Goal: Book appointment/travel/reservation

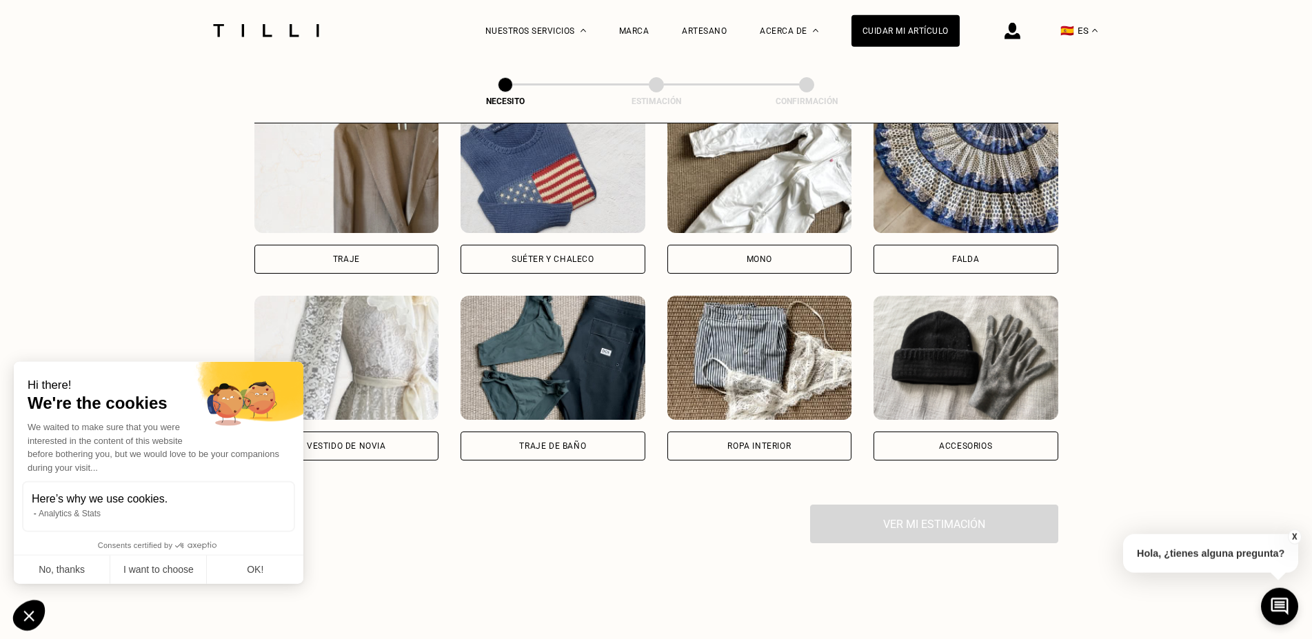
scroll to position [889, 0]
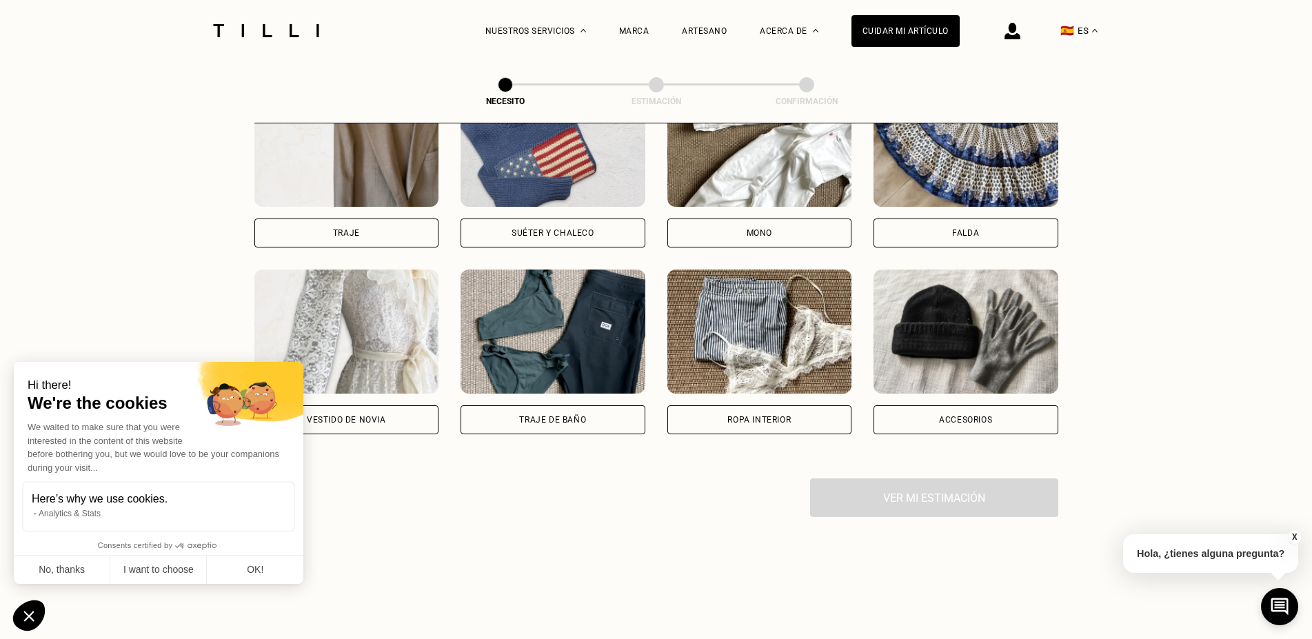
click at [941, 502] on div "Ver mi estimación" at bounding box center [656, 497] width 804 height 39
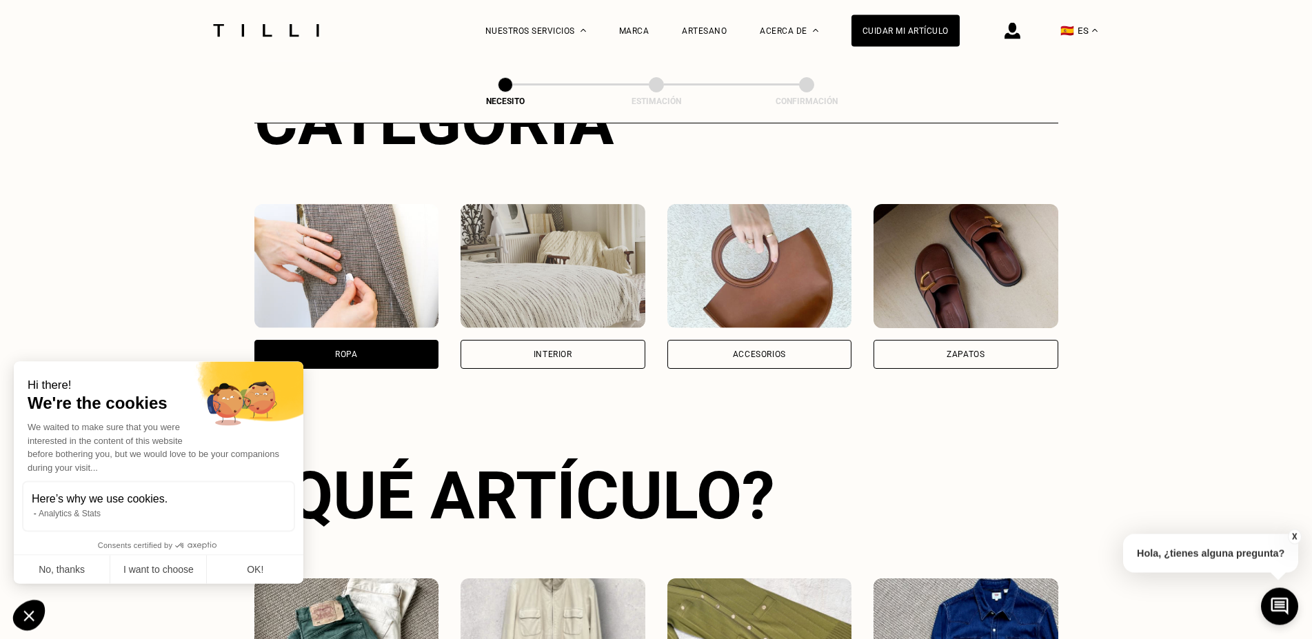
scroll to position [186, 0]
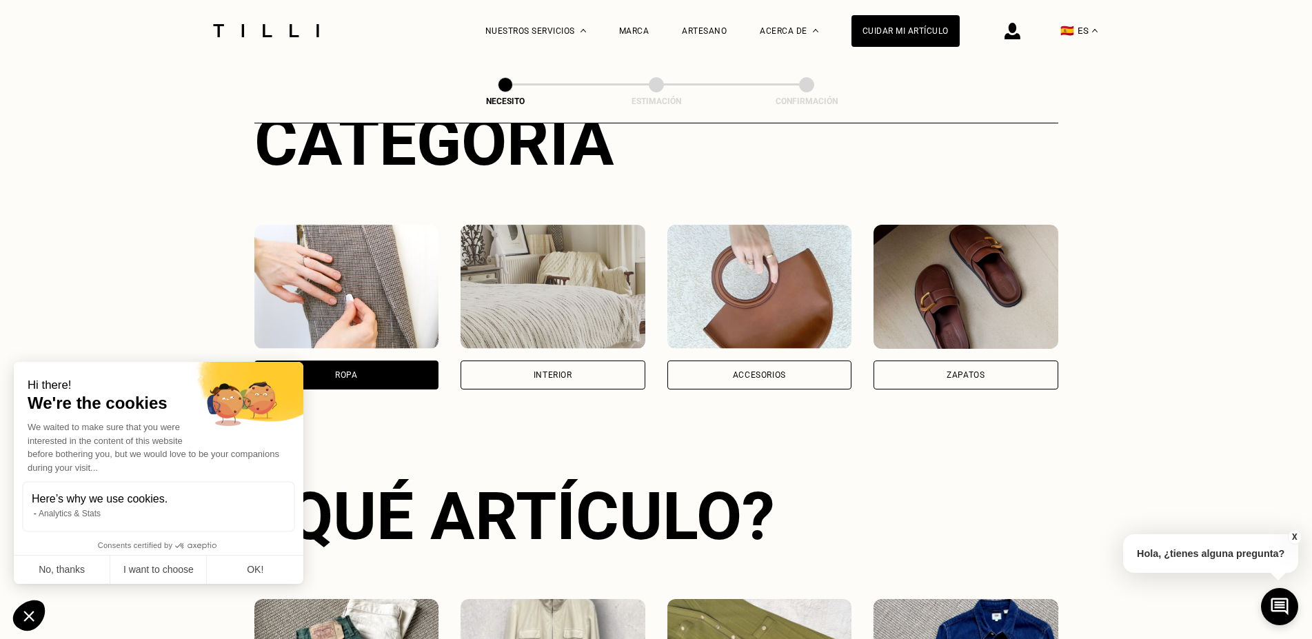
click at [778, 374] on div "Accesorios" at bounding box center [759, 375] width 53 height 8
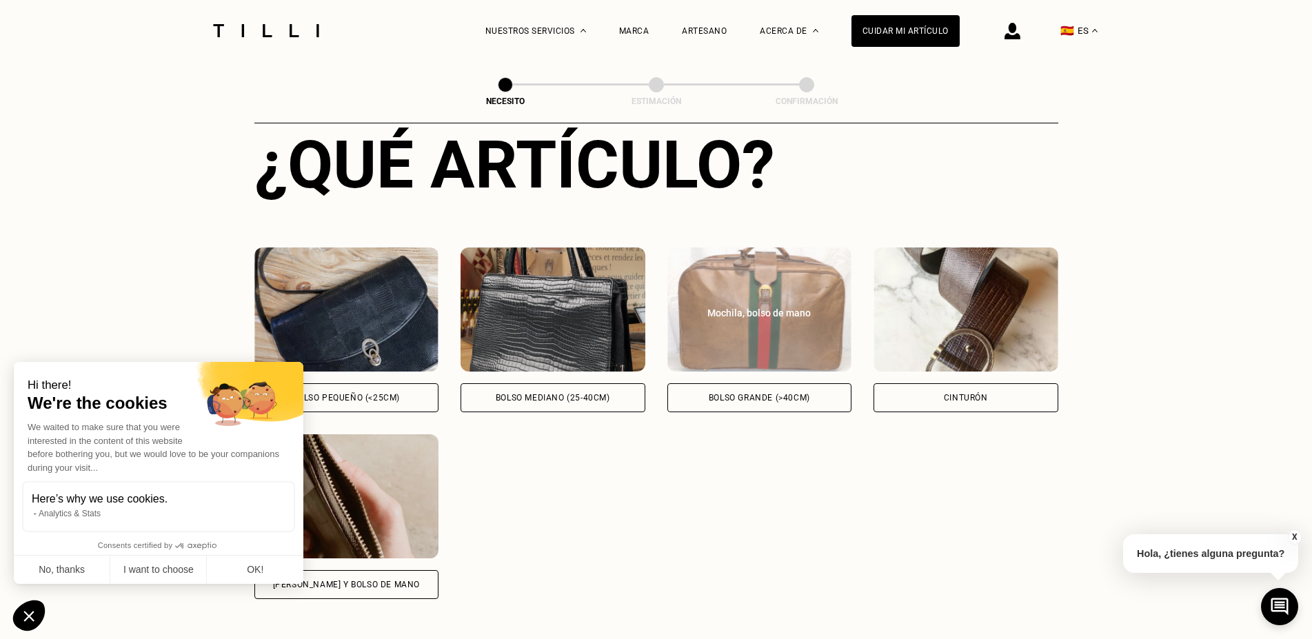
scroll to position [678, 0]
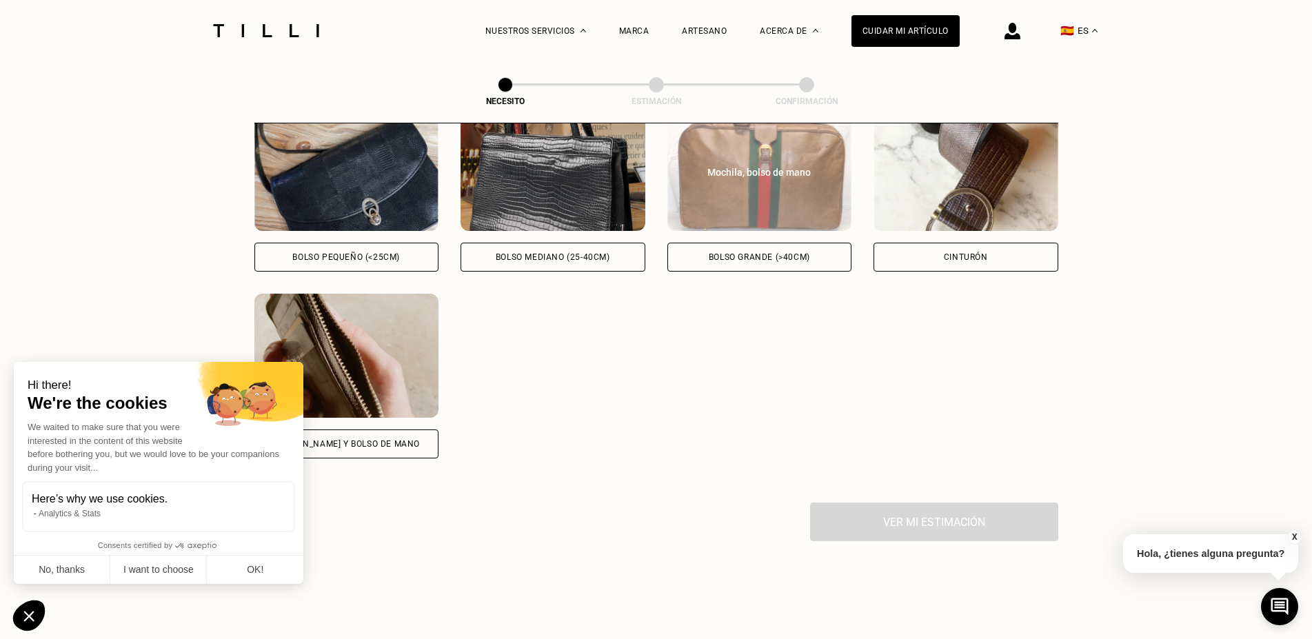
click at [753, 253] on div "Bolso grande (>40cm)" at bounding box center [759, 257] width 185 height 29
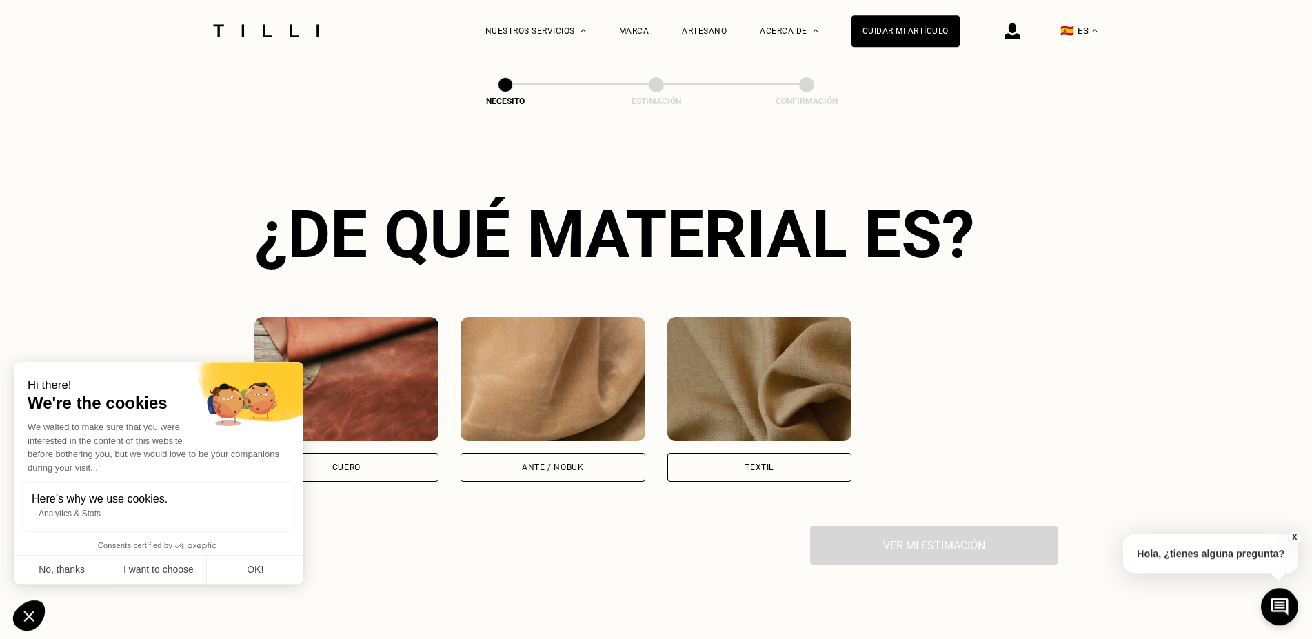
scroll to position [1030, 0]
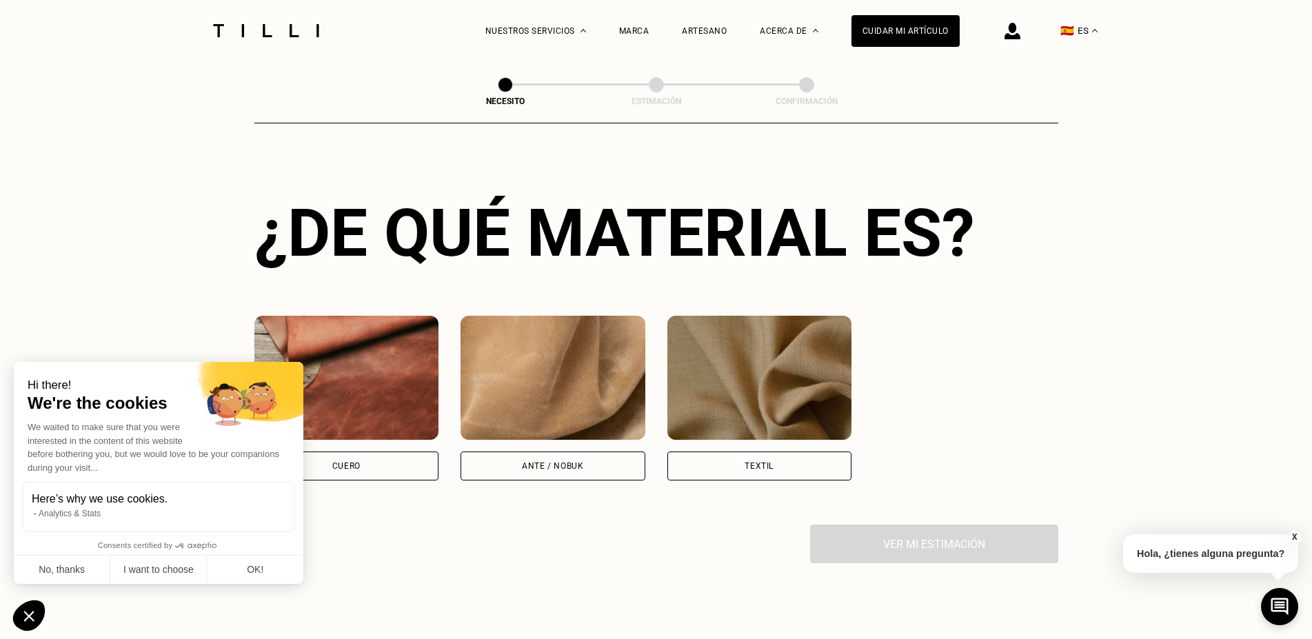
click at [803, 440] on img at bounding box center [759, 378] width 185 height 124
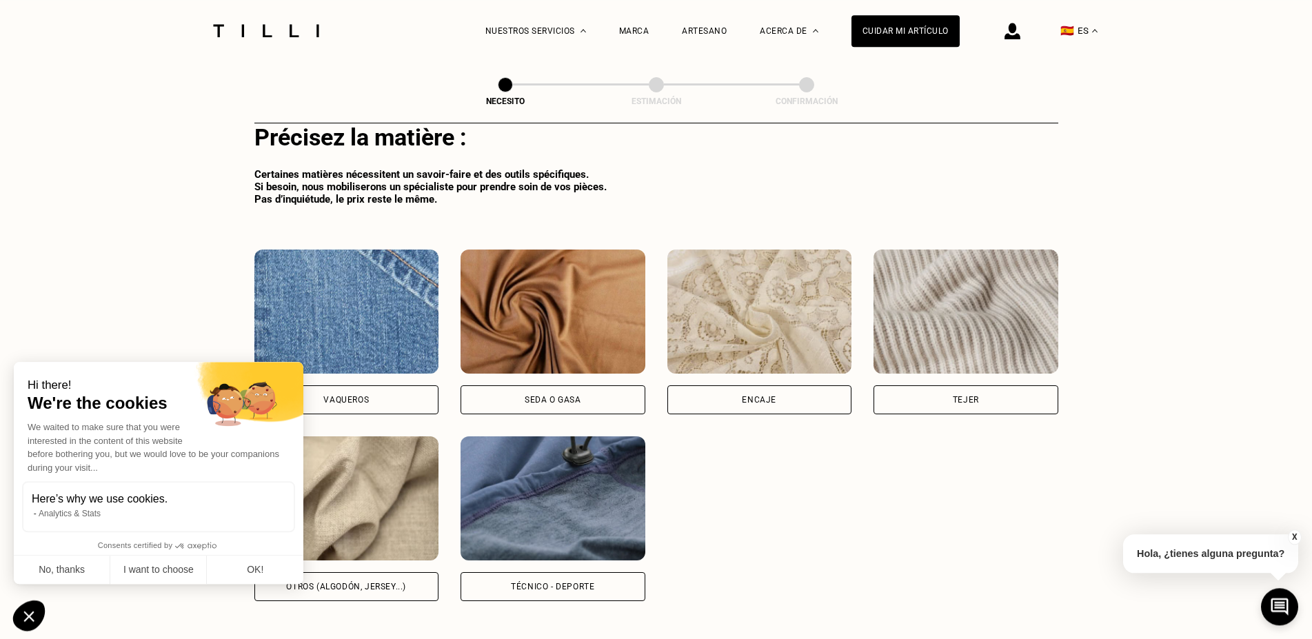
scroll to position [1477, 0]
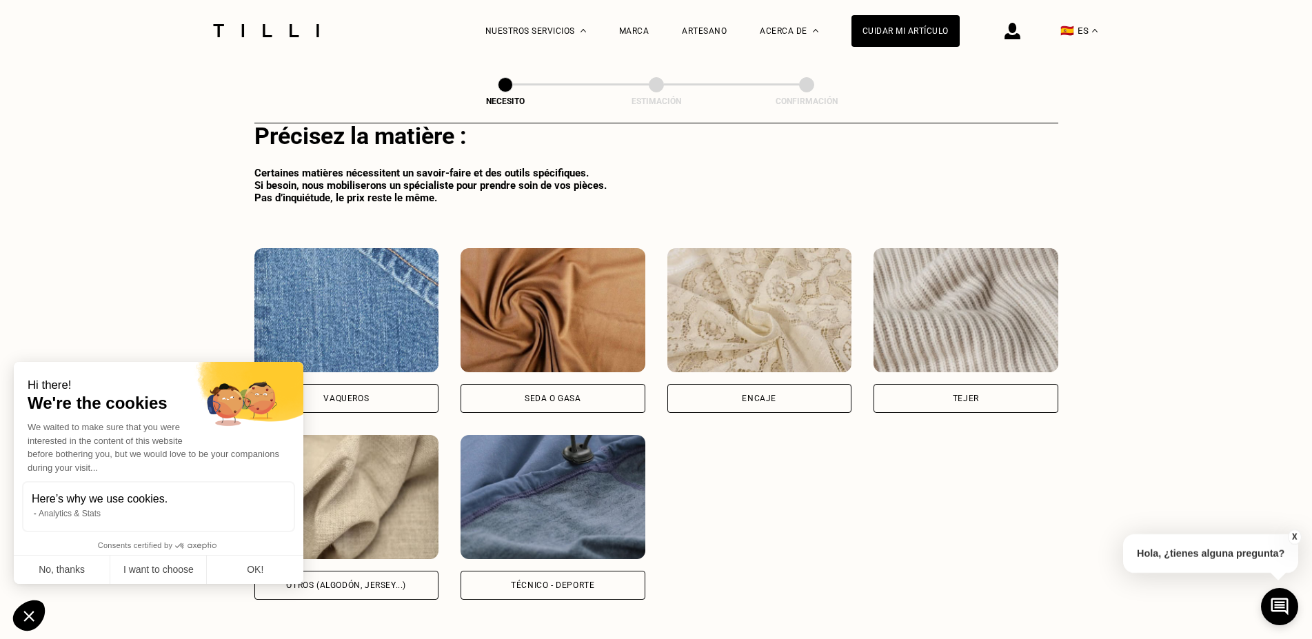
click at [565, 515] on img at bounding box center [552, 497] width 185 height 124
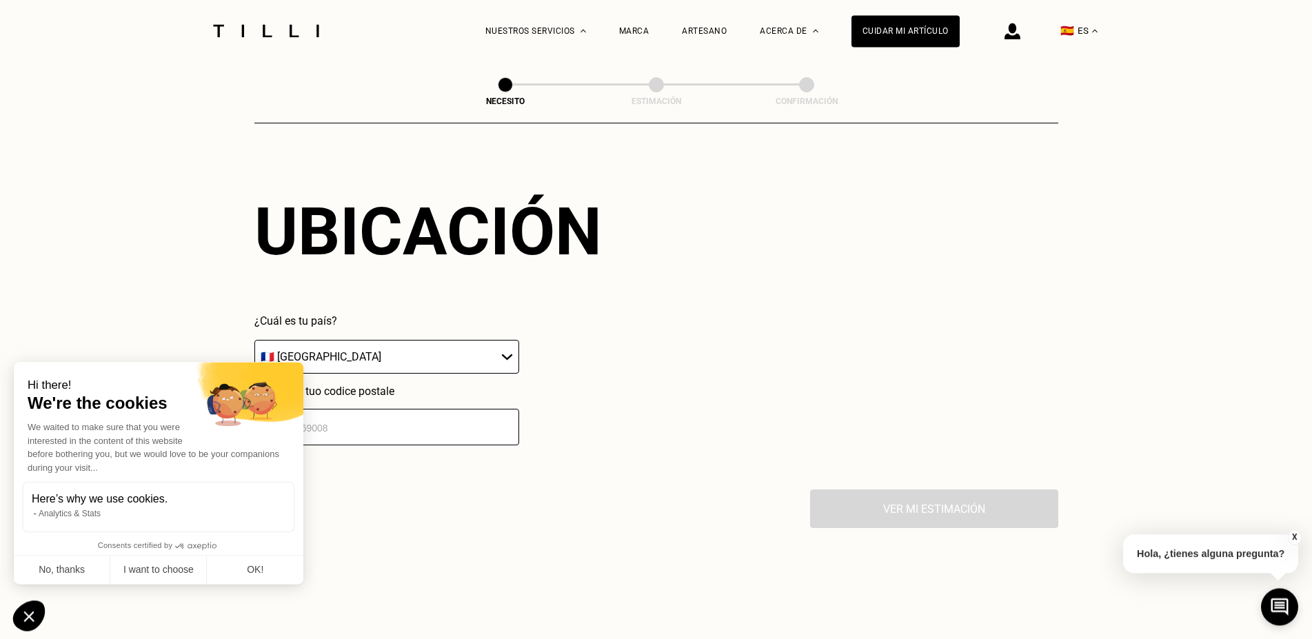
scroll to position [1973, 0]
click at [74, 576] on button "No, thanks" at bounding box center [62, 570] width 96 height 29
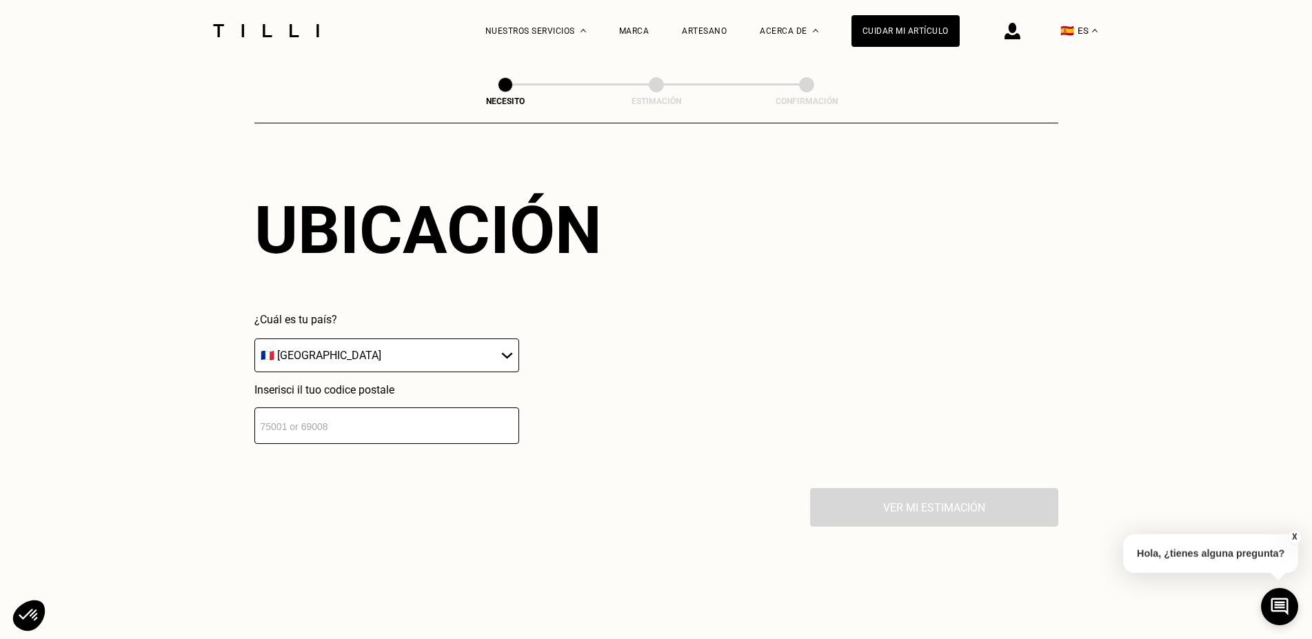
click at [254, 338] on select "🇩🇪 [GEOGRAPHIC_DATA] 🇦🇹 [GEOGRAPHIC_DATA] 🇧🇪 [GEOGRAPHIC_DATA] 🇧🇬 [GEOGRAPHIC_D…" at bounding box center [386, 355] width 265 height 34
select select "ES"
click option "🇪🇸 [GEOGRAPHIC_DATA]" at bounding box center [0, 0] width 0 height 0
click at [399, 444] on input "number" at bounding box center [386, 425] width 265 height 37
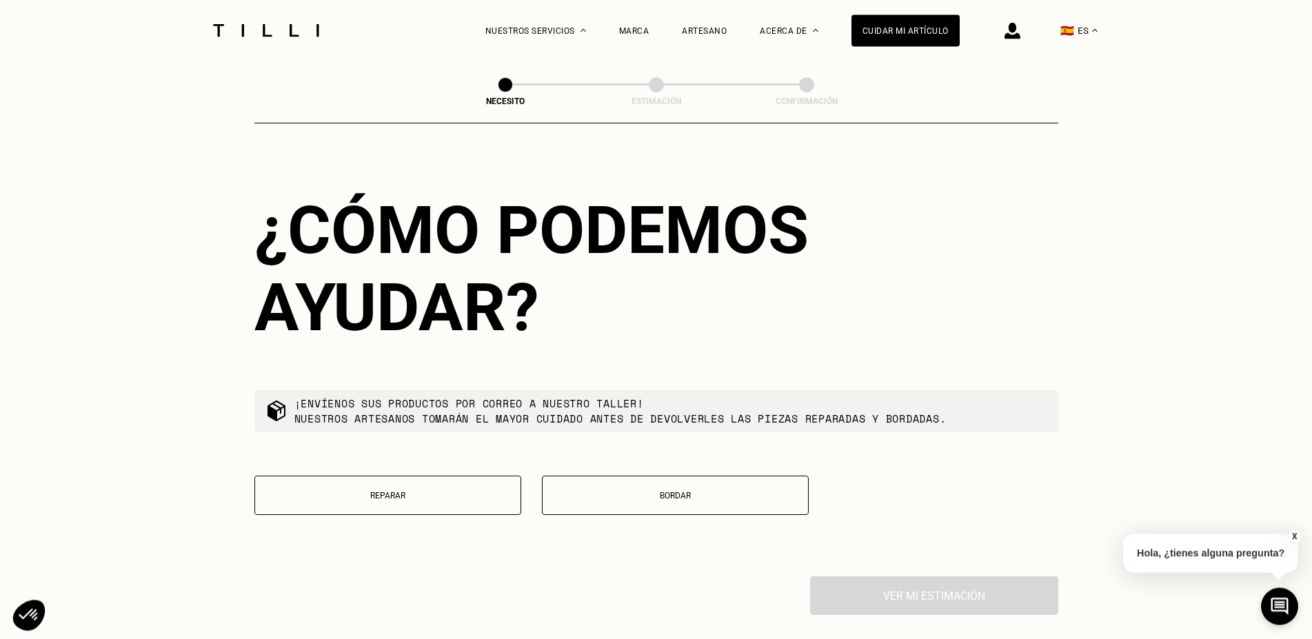
scroll to position [2316, 0]
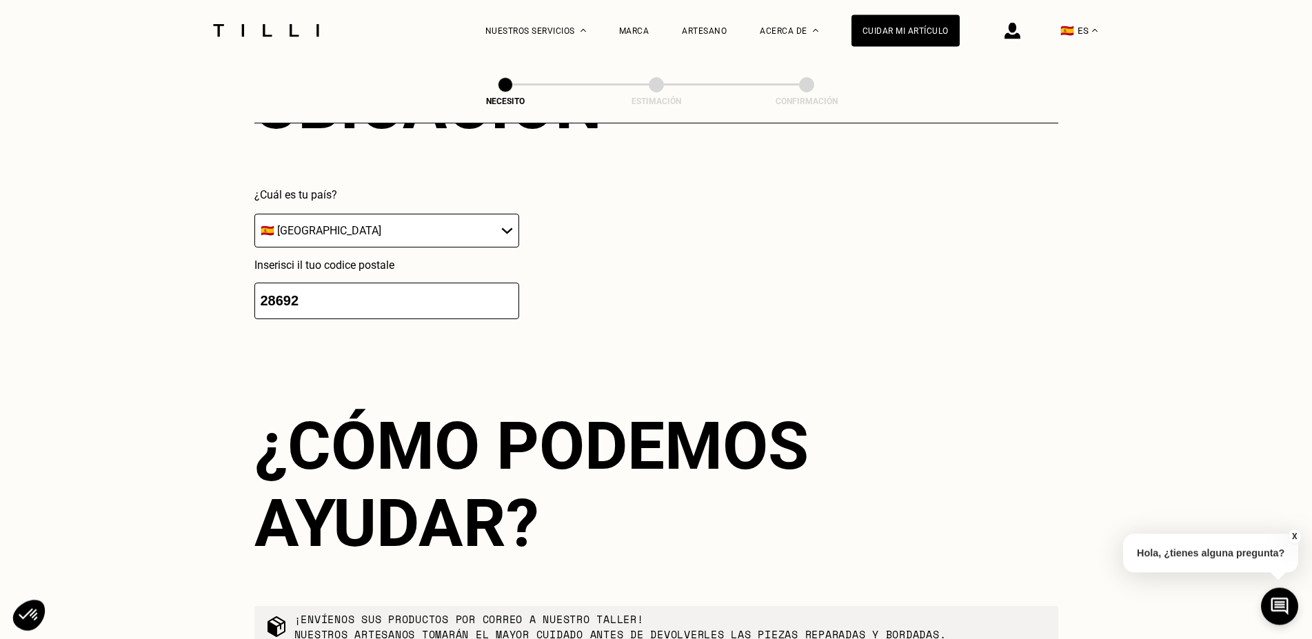
type input "28692"
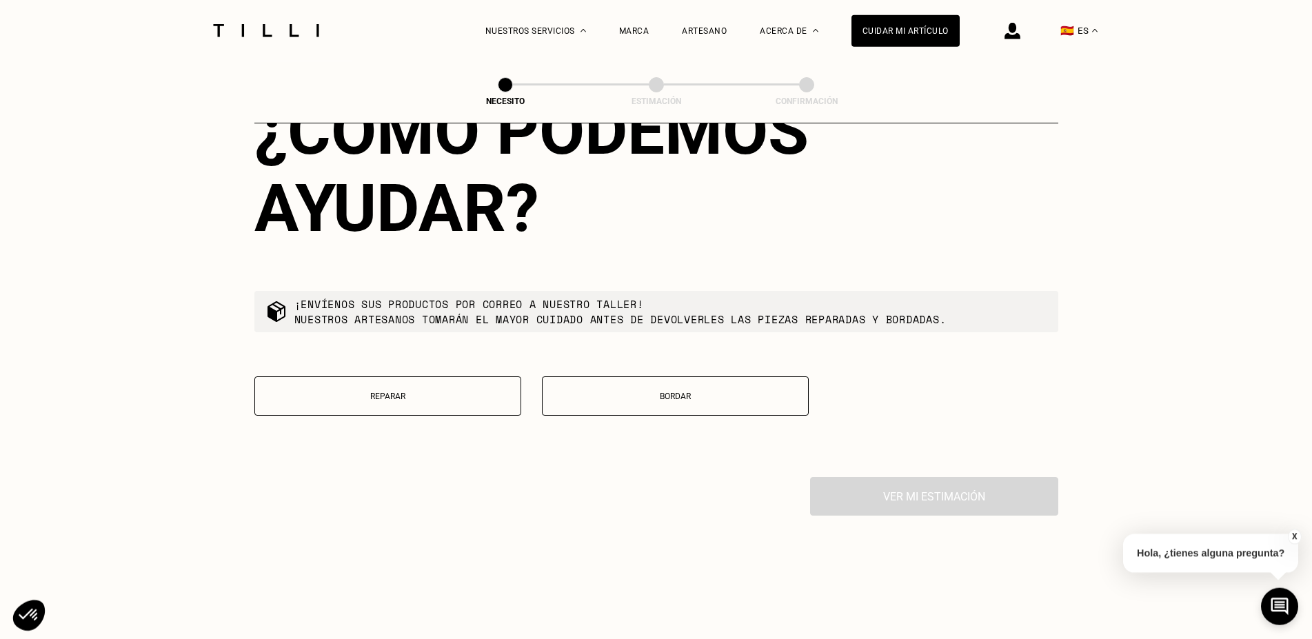
scroll to position [2457, 0]
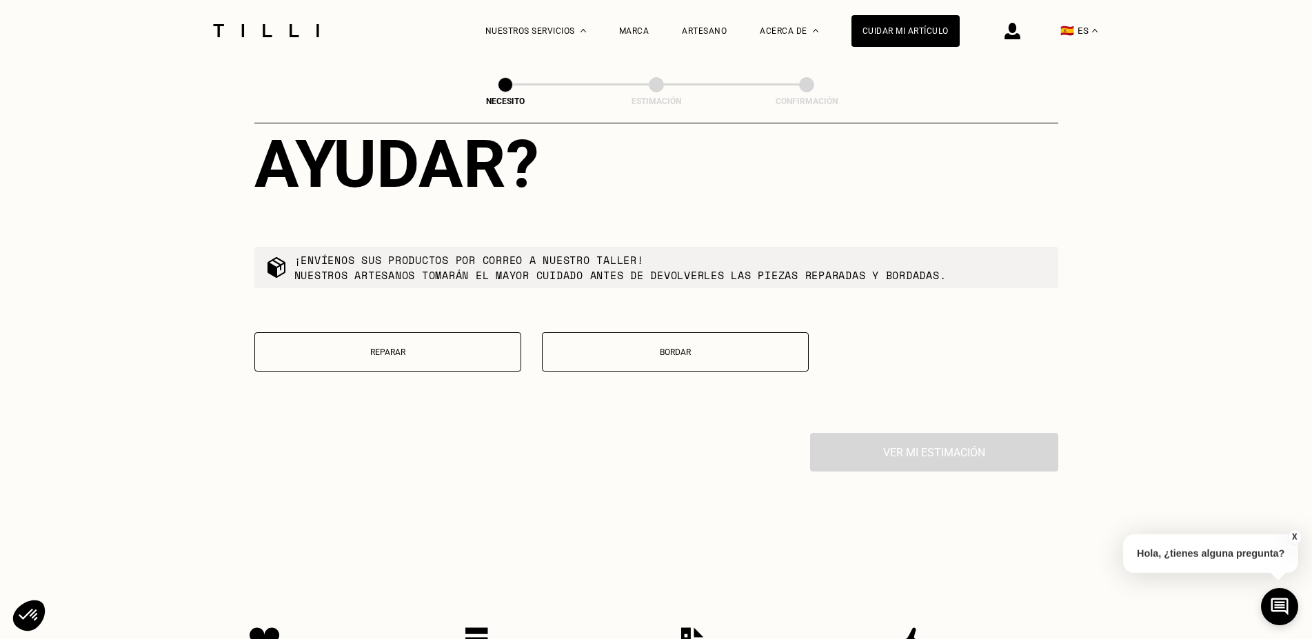
click at [430, 371] on button "Reparar" at bounding box center [387, 351] width 267 height 39
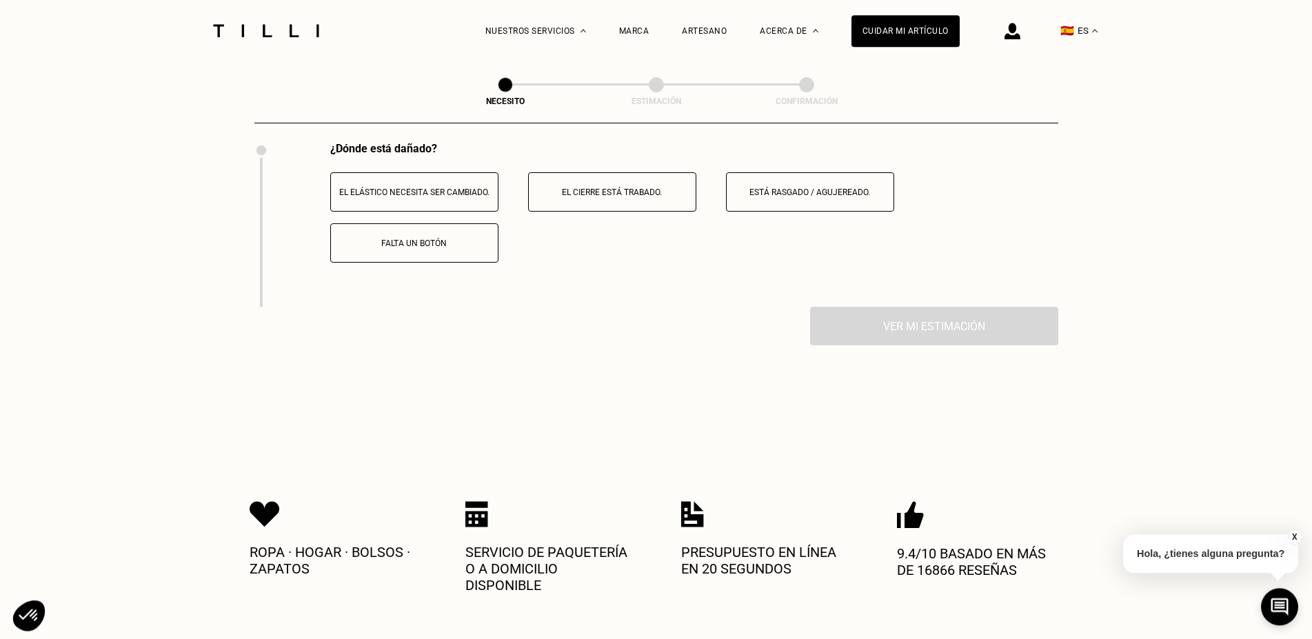
scroll to position [2749, 0]
click at [802, 210] on button "Está rasgado / agujereado." at bounding box center [810, 190] width 168 height 39
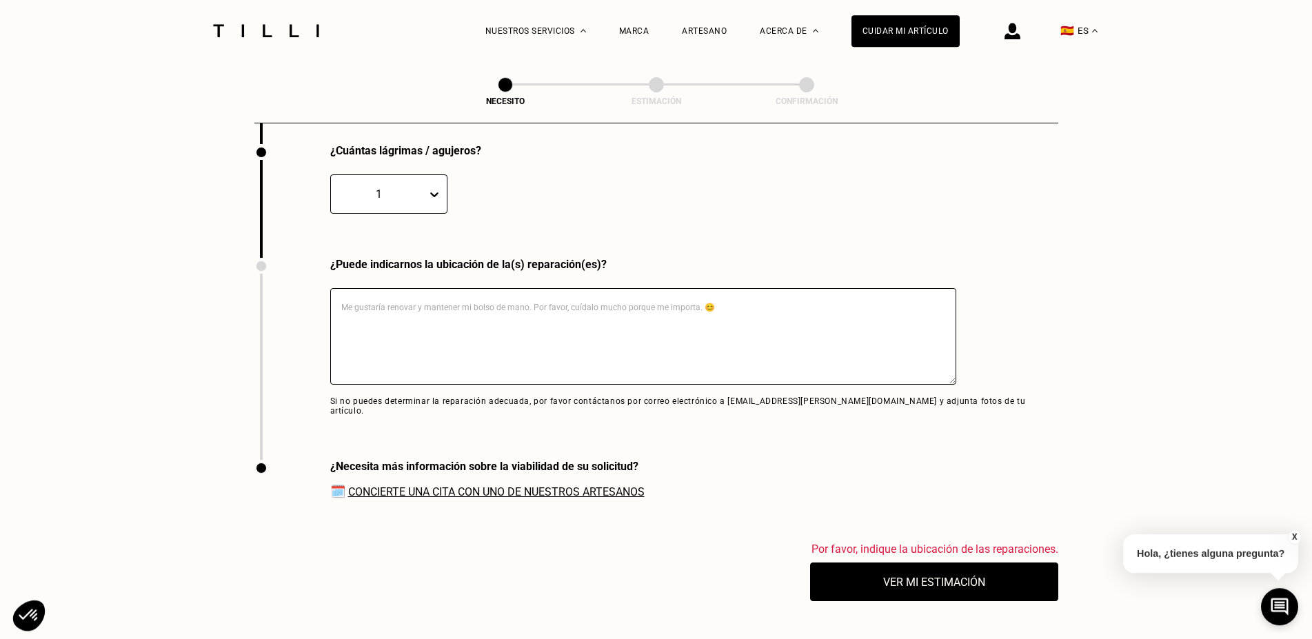
scroll to position [2914, 0]
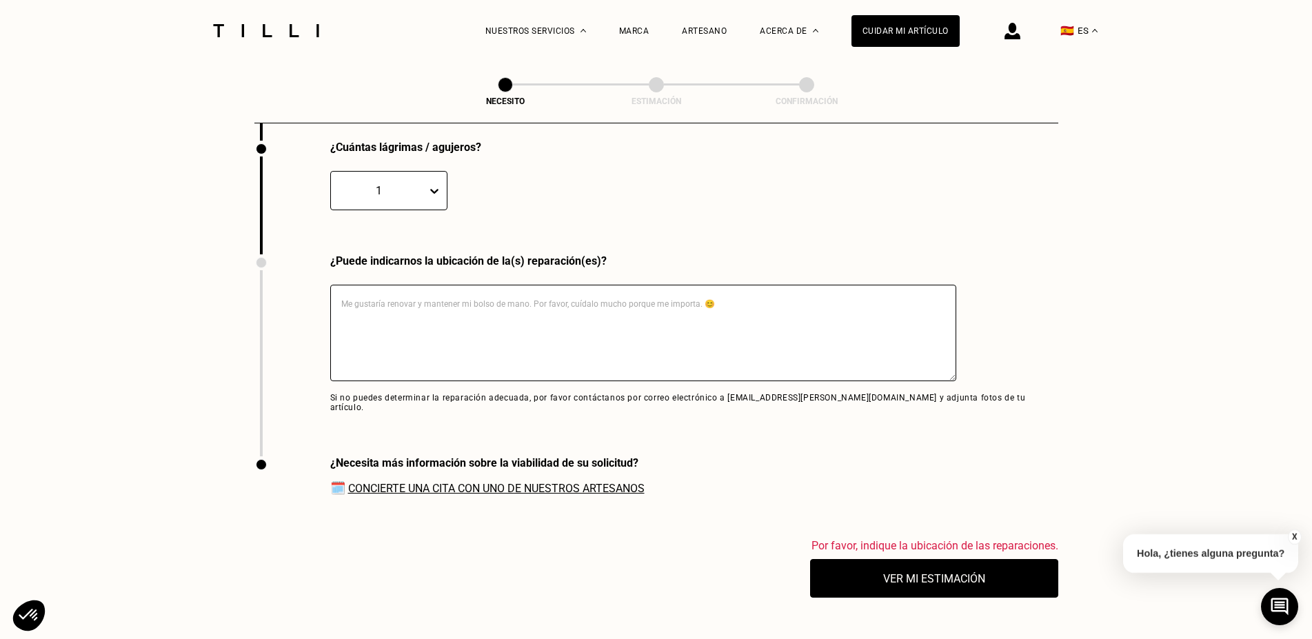
click at [371, 319] on textarea at bounding box center [643, 333] width 626 height 96
click at [493, 493] on link "Concierte una cita con uno de nuestros artesanos" at bounding box center [496, 488] width 296 height 13
